Goal: Task Accomplishment & Management: Use online tool/utility

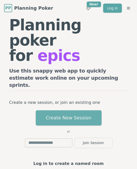
click at [57, 114] on button "Create New Session" at bounding box center [69, 117] width 66 height 15
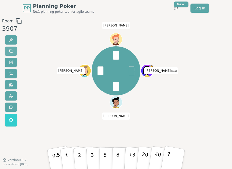
click at [10, 50] on span at bounding box center [11, 51] width 4 height 4
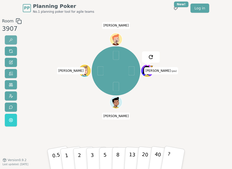
click at [12, 38] on button at bounding box center [11, 39] width 12 height 9
click at [9, 39] on span at bounding box center [11, 40] width 4 height 4
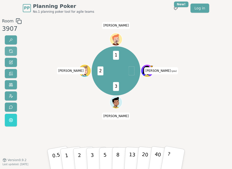
click at [13, 51] on button at bounding box center [11, 50] width 12 height 9
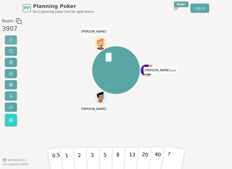
click at [11, 40] on span at bounding box center [11, 40] width 4 height 4
click at [122, 10] on div "PP Planning Poker No.1 planning poker tool for agile teams Toggle theme New! Lo…" at bounding box center [116, 8] width 187 height 16
